Goal: Information Seeking & Learning: Learn about a topic

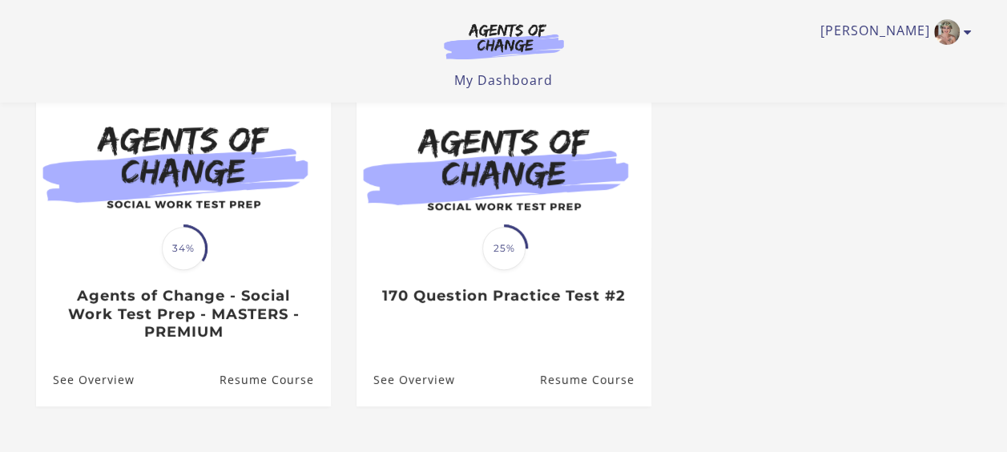
scroll to position [160, 0]
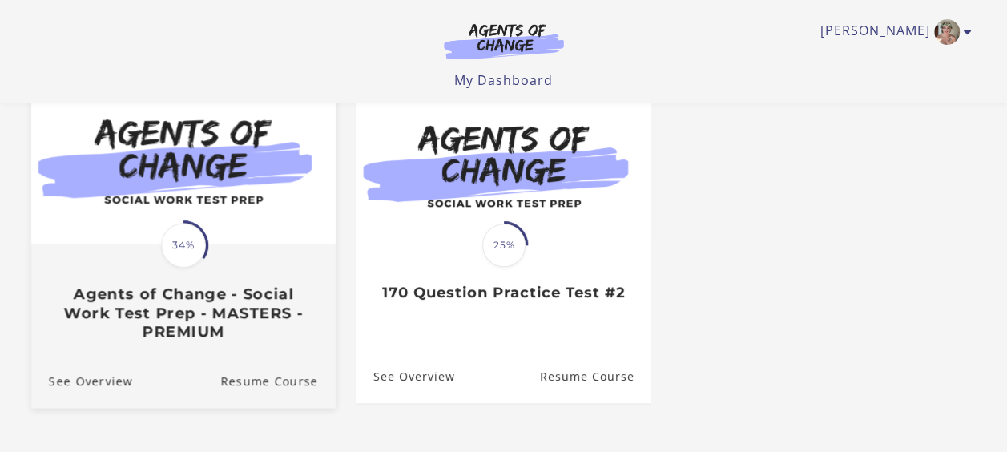
click at [185, 290] on h3 "Agents of Change - Social Work Test Prep - MASTERS - PREMIUM" at bounding box center [182, 312] width 269 height 56
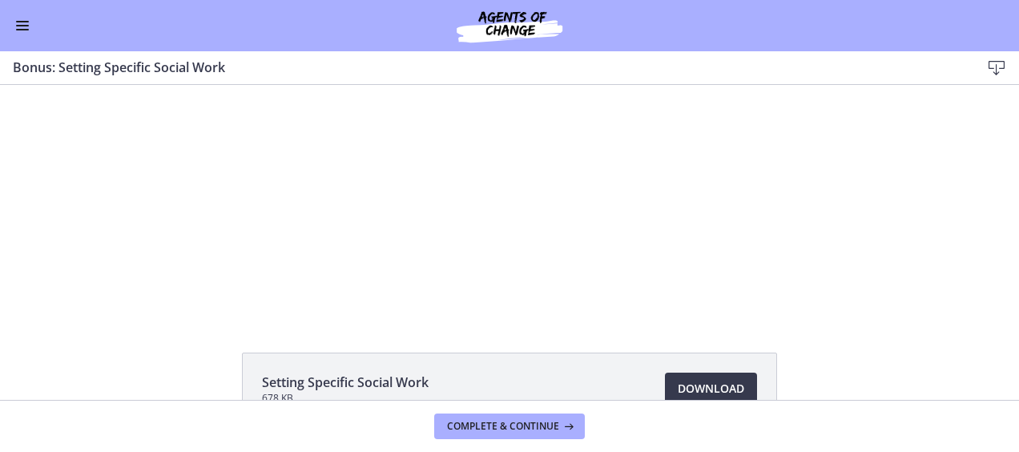
scroll to position [11, 0]
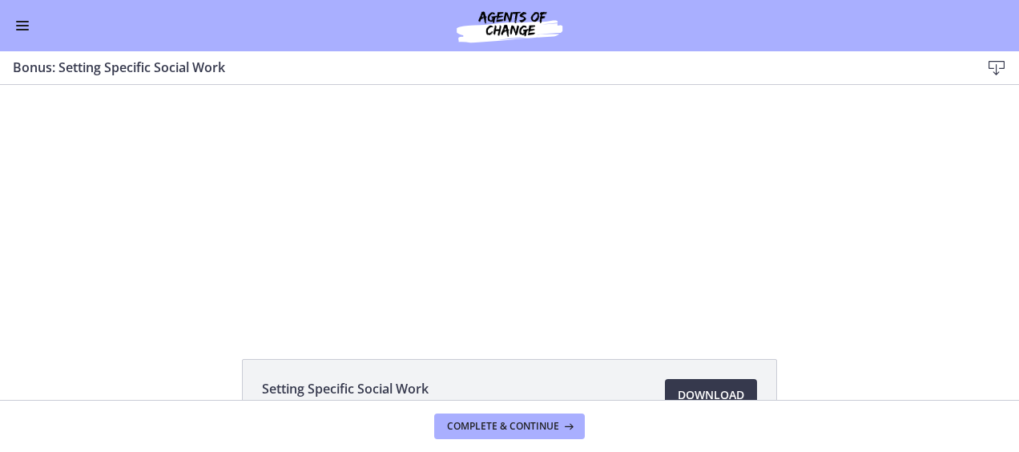
click at [21, 30] on button "Enable menu" at bounding box center [22, 25] width 19 height 19
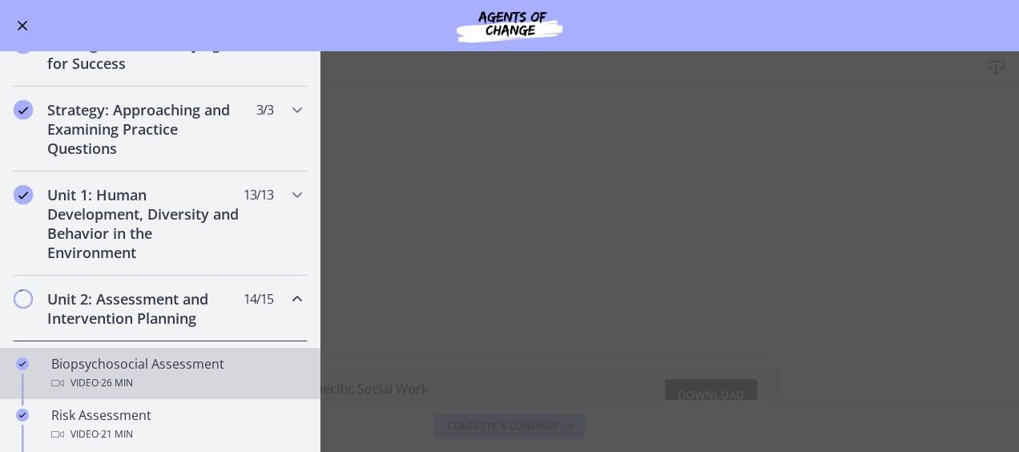
scroll to position [107, 0]
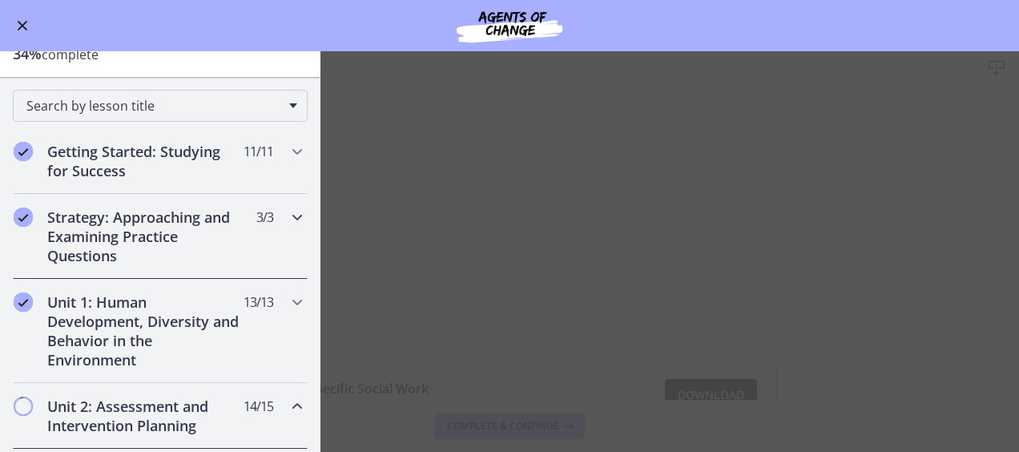
click at [153, 213] on h2 "Strategy: Approaching and Examining Practice Questions" at bounding box center [144, 236] width 195 height 58
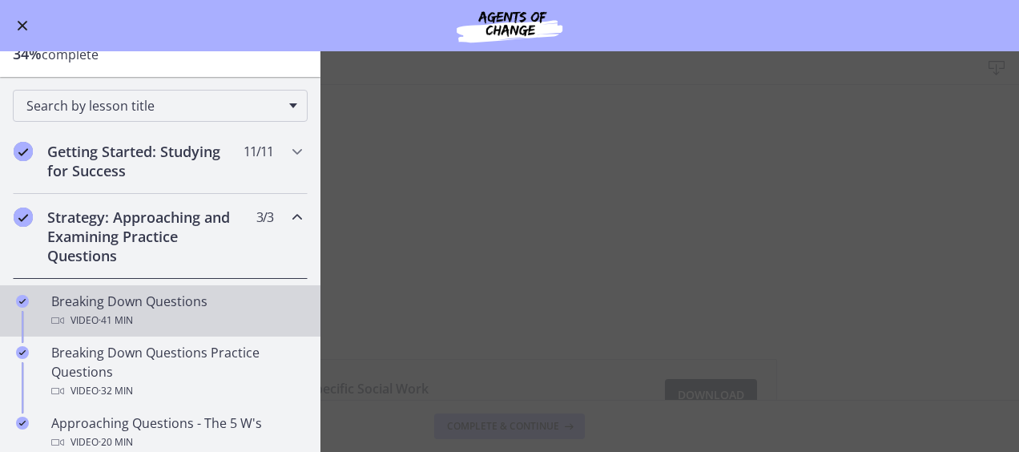
click at [146, 304] on div "Breaking Down Questions Video · 41 min" at bounding box center [176, 311] width 250 height 38
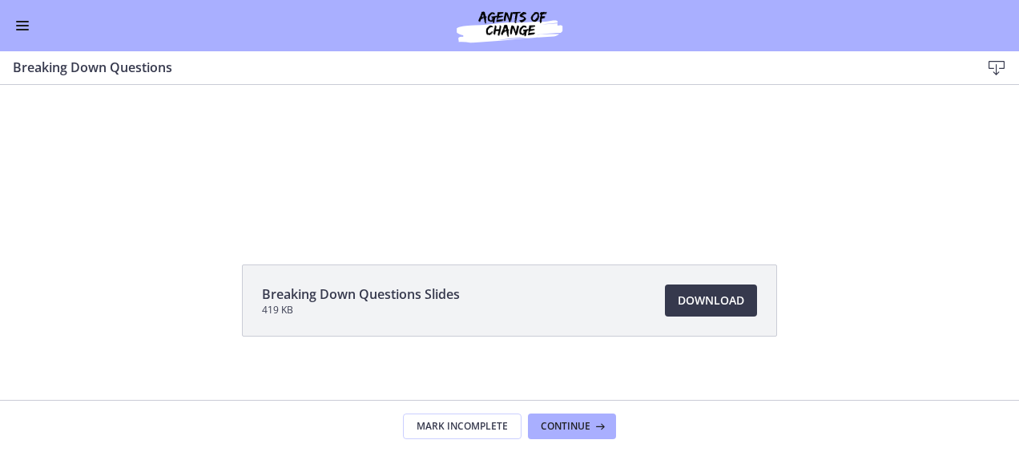
scroll to position [107, 0]
click at [564, 422] on span "Continue" at bounding box center [566, 426] width 50 height 13
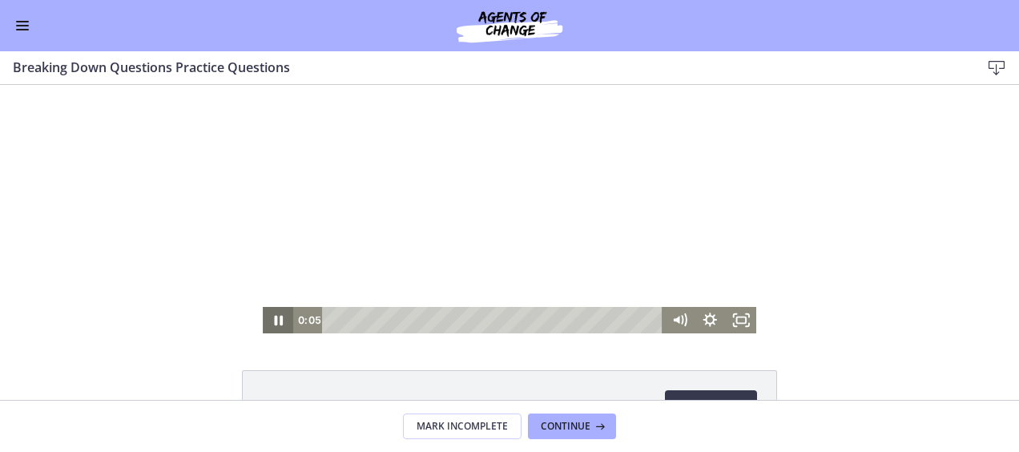
click at [274, 322] on icon "Pause" at bounding box center [278, 321] width 9 height 10
click at [276, 320] on icon "Play Video" at bounding box center [280, 320] width 8 height 11
click at [405, 176] on div at bounding box center [510, 209] width 494 height 248
click at [408, 167] on div at bounding box center [510, 209] width 494 height 248
click at [272, 316] on icon "Pause" at bounding box center [278, 320] width 31 height 26
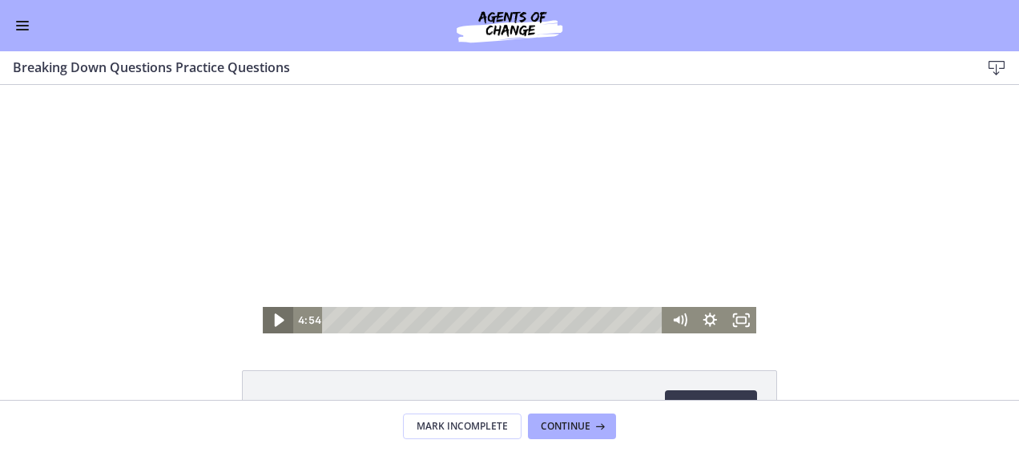
click at [263, 320] on icon "Play Video" at bounding box center [279, 320] width 37 height 32
click at [468, 186] on div at bounding box center [510, 209] width 494 height 248
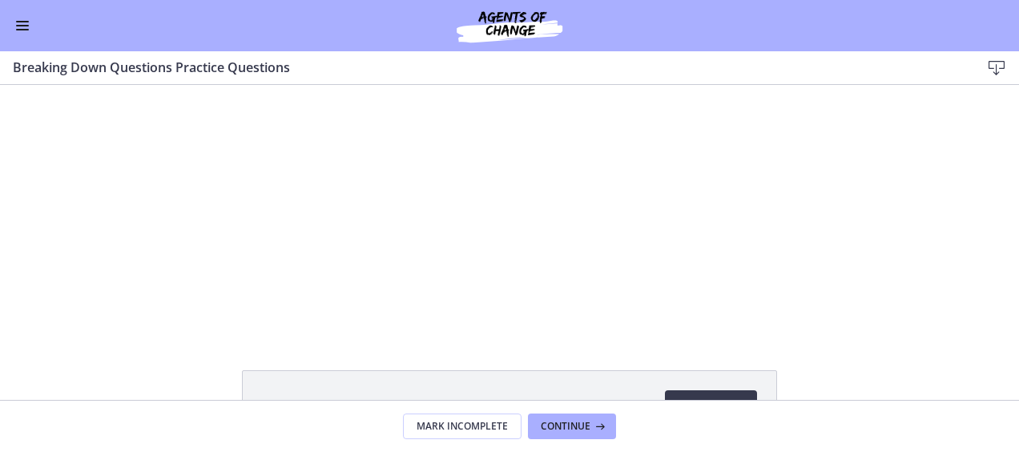
click at [468, 186] on div at bounding box center [510, 209] width 494 height 248
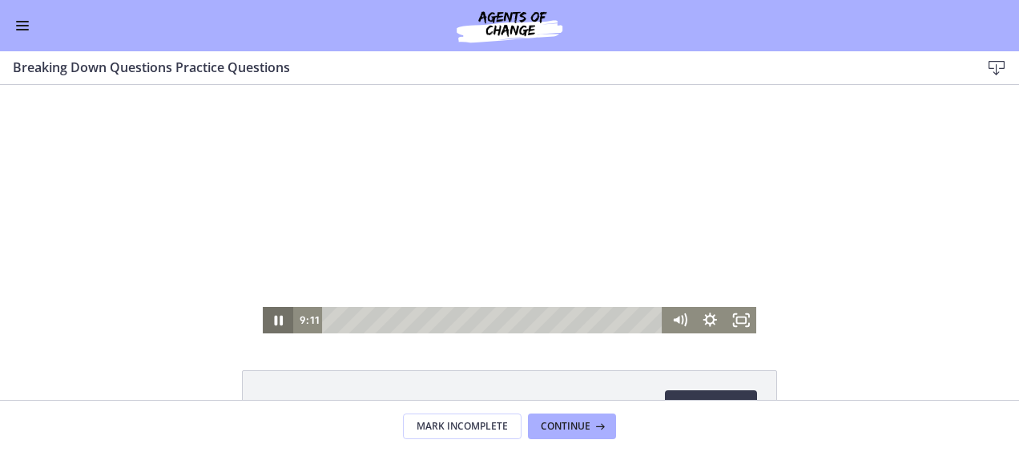
click at [263, 324] on icon "Pause" at bounding box center [278, 320] width 31 height 26
click at [266, 321] on icon "Play Video" at bounding box center [279, 320] width 31 height 26
click at [271, 319] on icon "Pause" at bounding box center [278, 320] width 31 height 26
click at [275, 320] on icon "Play Video" at bounding box center [280, 319] width 10 height 13
click at [274, 320] on icon "Pause" at bounding box center [278, 321] width 10 height 12
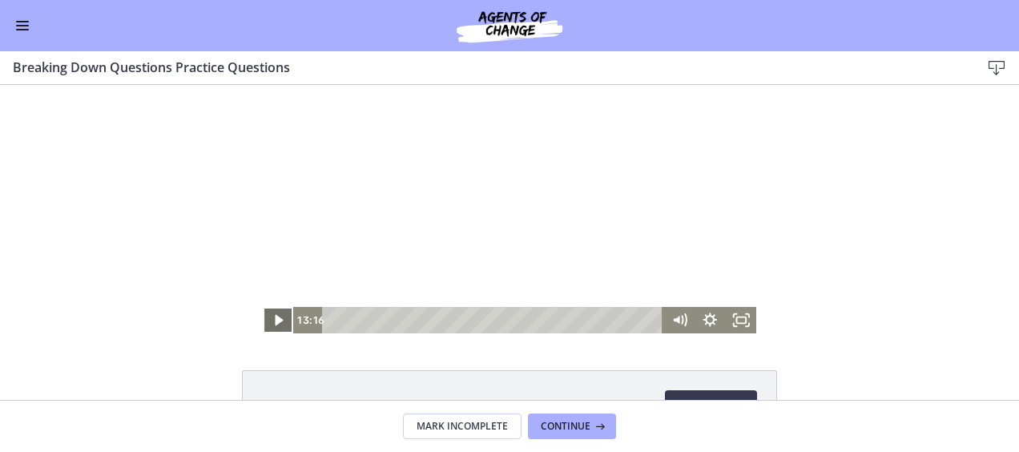
click at [276, 320] on icon "Play Video" at bounding box center [280, 320] width 8 height 11
click at [274, 318] on icon "Pause" at bounding box center [278, 321] width 9 height 10
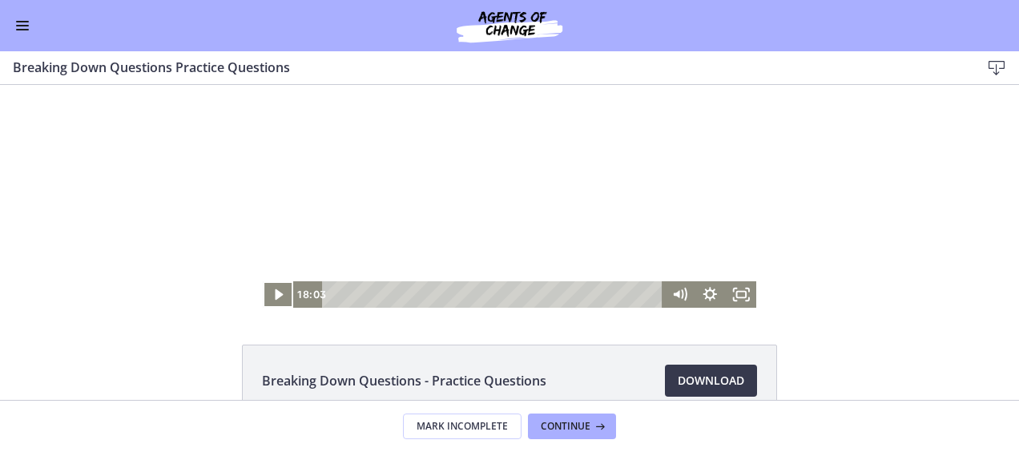
scroll to position [53, 0]
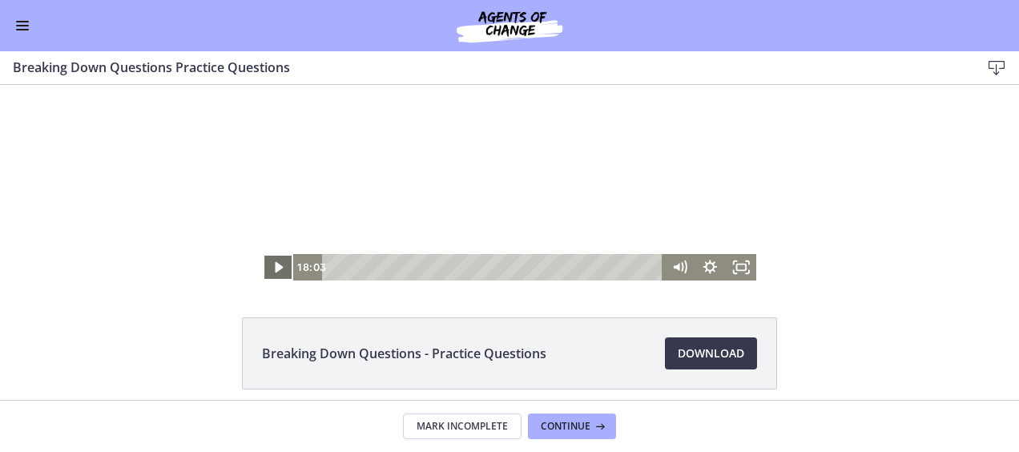
click at [276, 266] on icon "Play Video" at bounding box center [280, 267] width 8 height 11
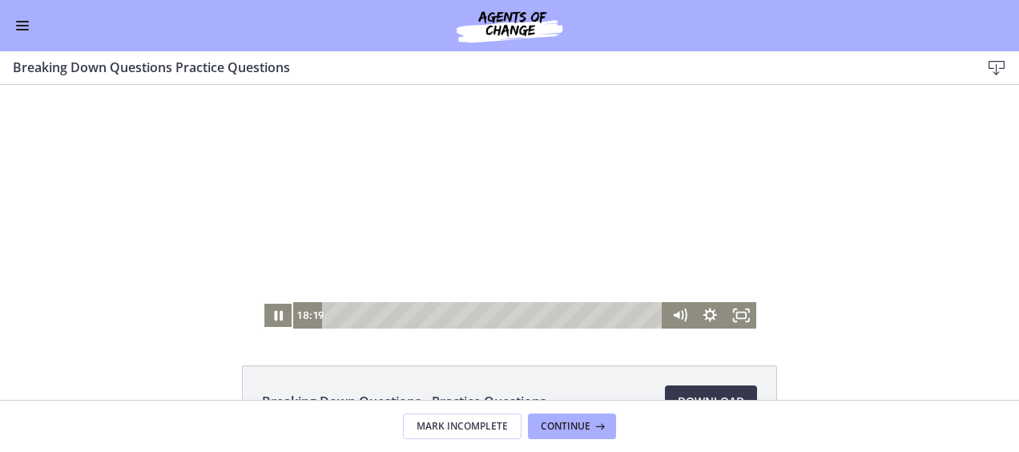
scroll to position [0, 0]
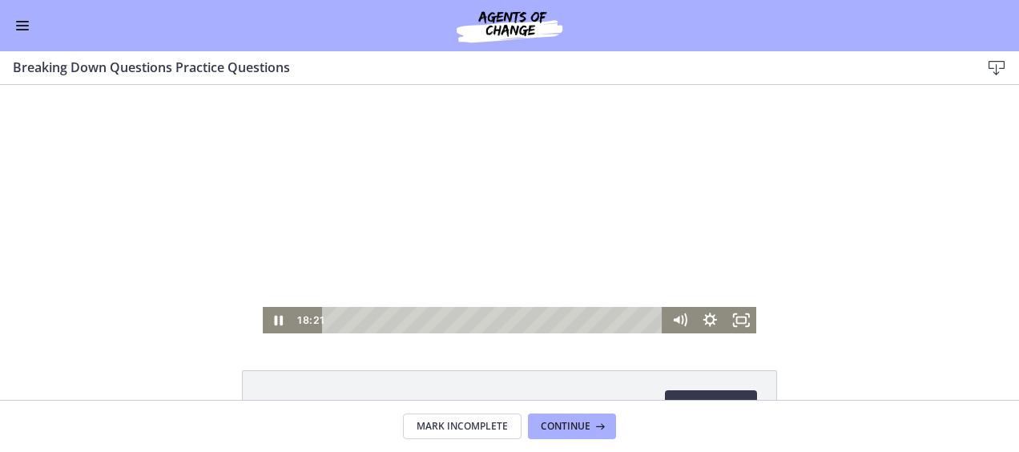
drag, startPoint x: 727, startPoint y: 220, endPoint x: 727, endPoint y: 237, distance: 16.8
click at [727, 237] on div at bounding box center [510, 209] width 494 height 248
click at [268, 320] on icon "Play Video" at bounding box center [279, 320] width 31 height 26
click at [469, 201] on div at bounding box center [510, 209] width 494 height 248
